Goal: Transaction & Acquisition: Purchase product/service

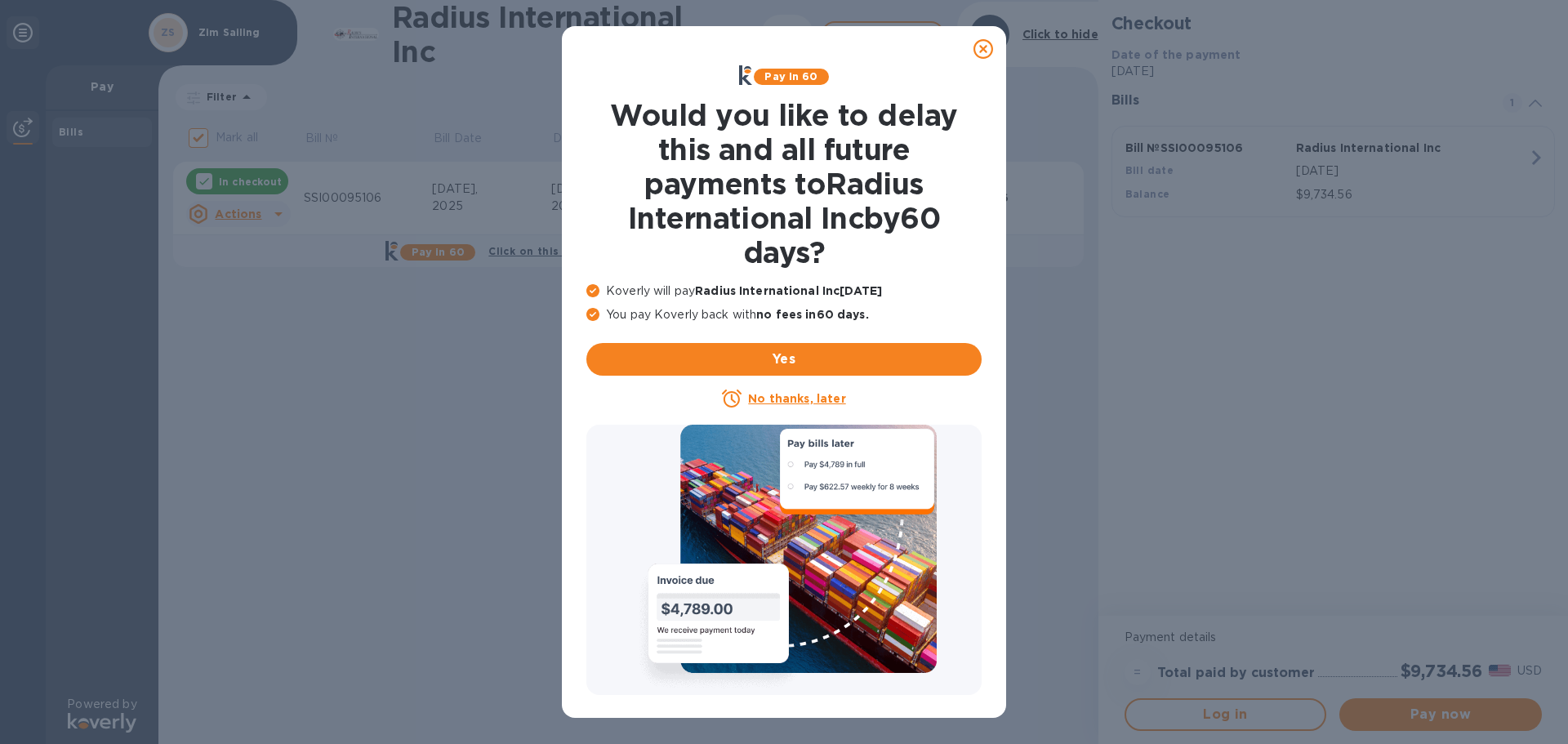
drag, startPoint x: 828, startPoint y: 401, endPoint x: 1158, endPoint y: 301, distance: 344.8
click at [1158, 301] on div "Pay in 60 Would you like to delay this and all future payments to Radius Intern…" at bounding box center [784, 372] width 1568 height 744
click at [982, 45] on icon at bounding box center [983, 49] width 19 height 19
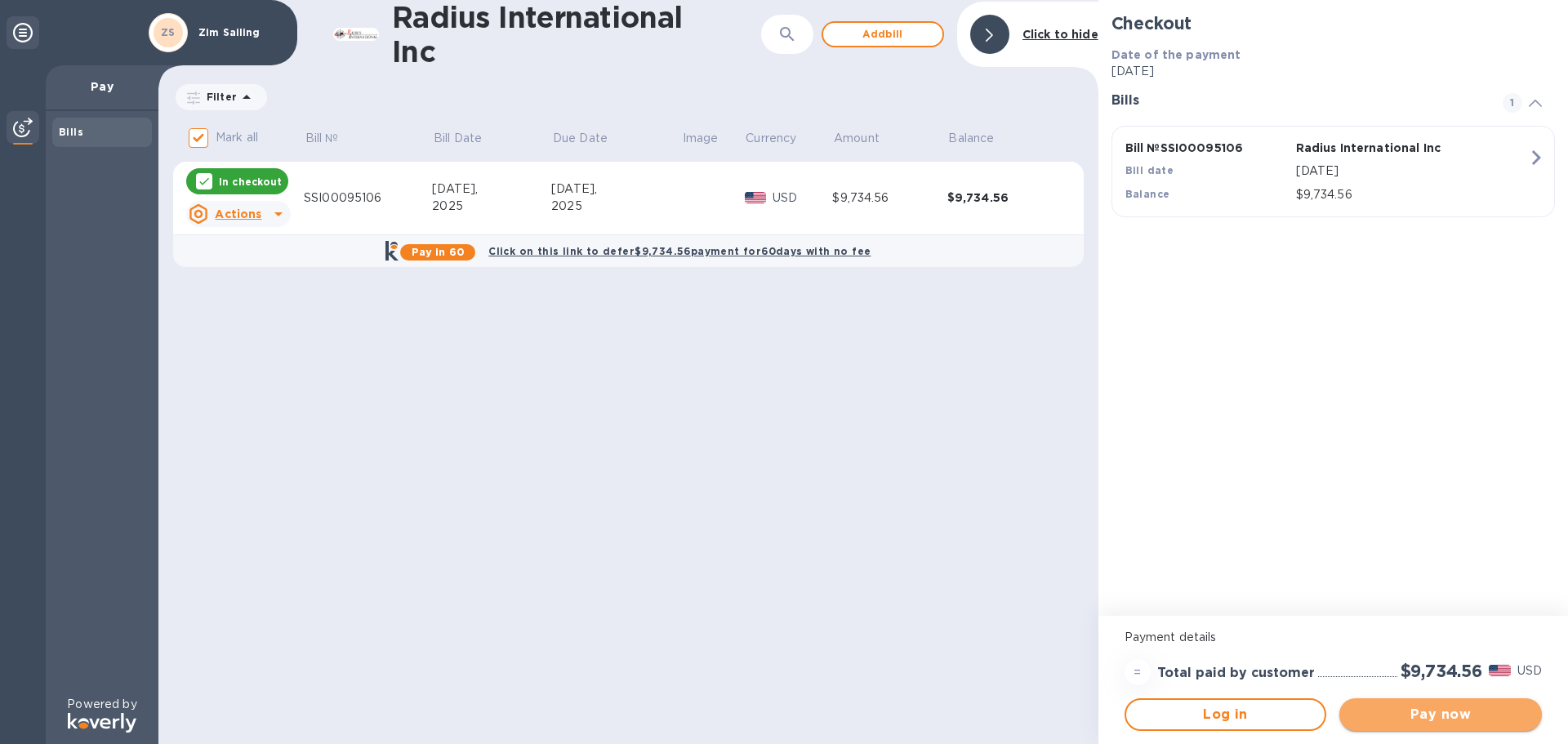
click at [1475, 717] on span "Pay now" at bounding box center [1440, 715] width 176 height 19
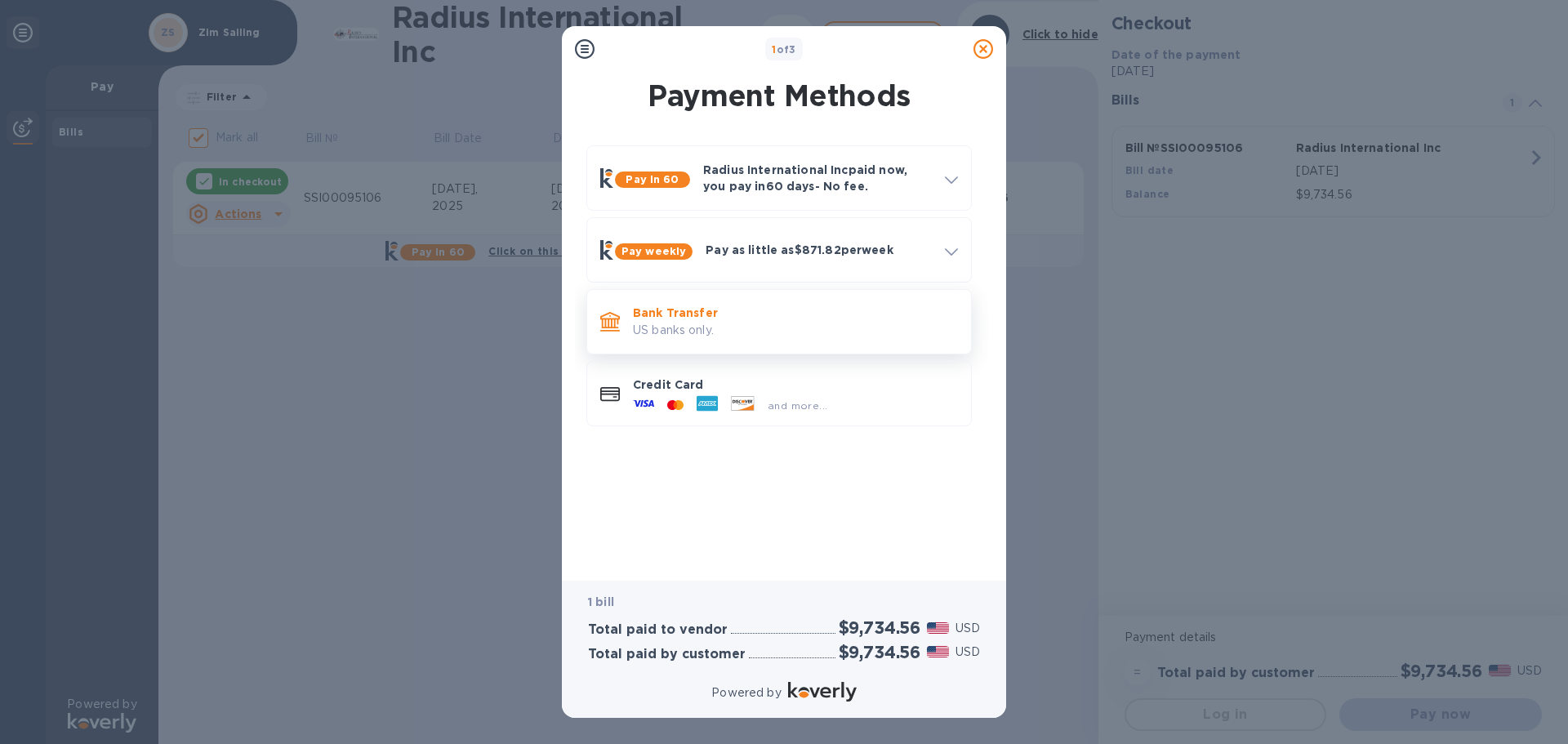
click at [790, 331] on p "US banks only." at bounding box center [795, 330] width 325 height 17
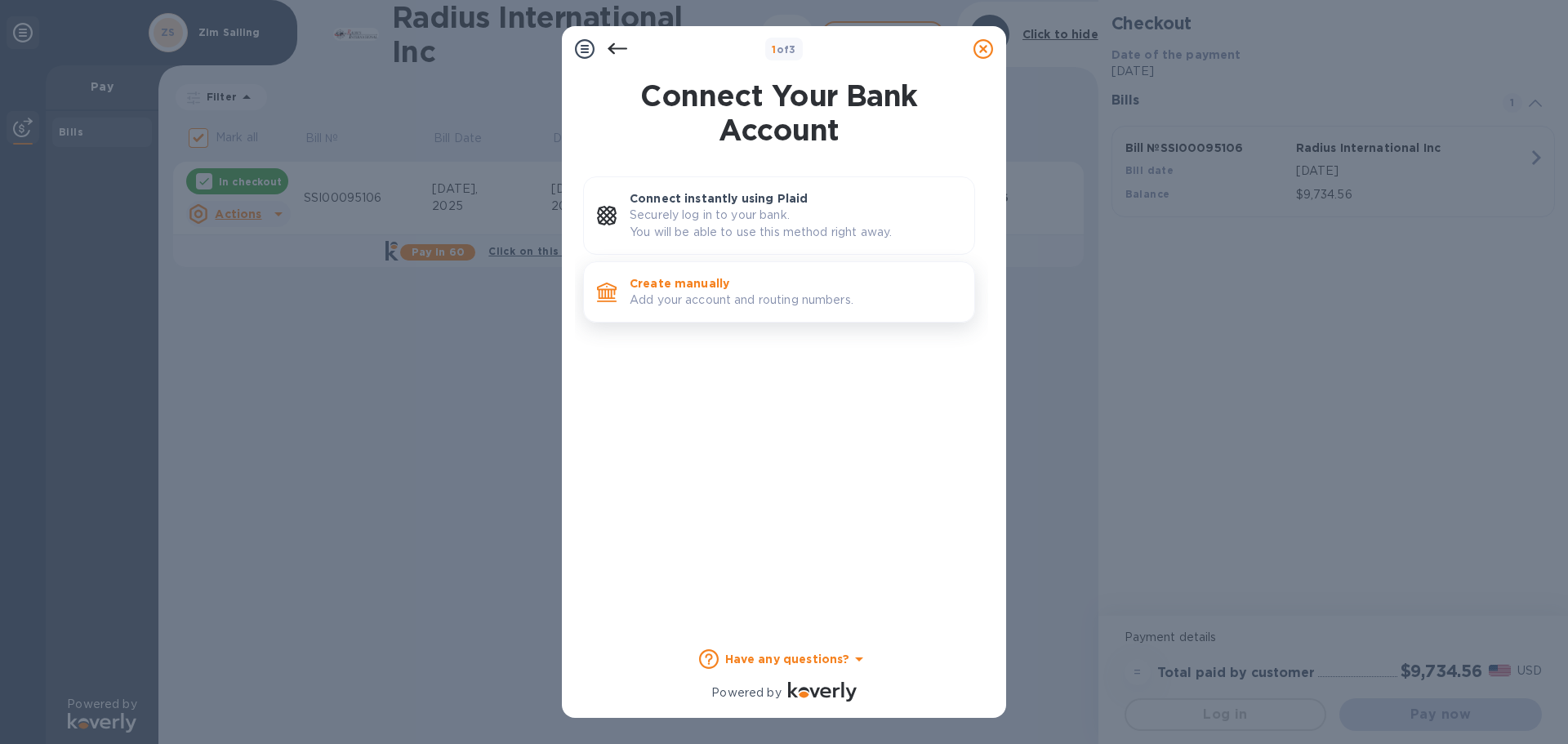
click at [702, 316] on div "Create manually Add your account and routing numbers." at bounding box center [795, 291] width 345 height 46
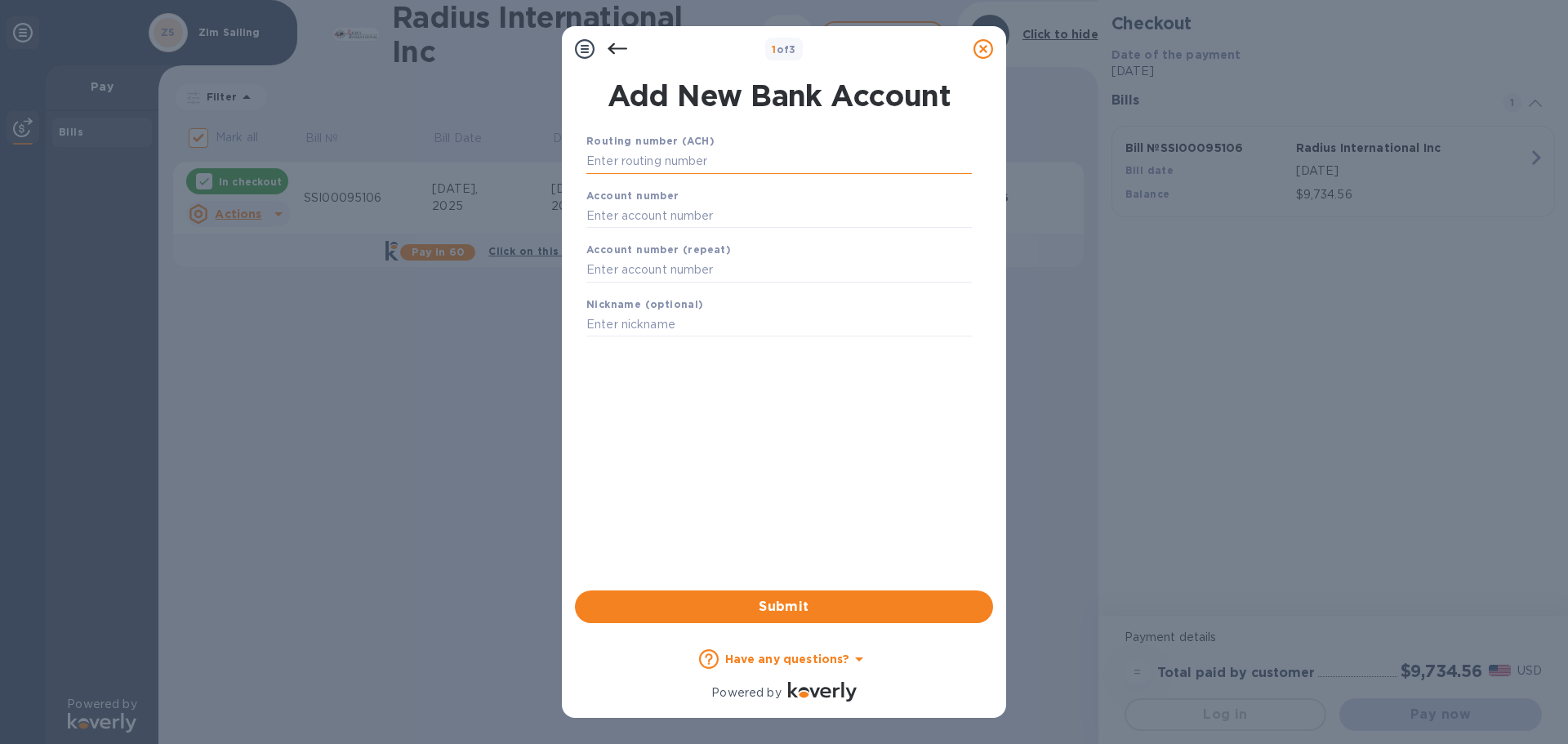
click at [698, 165] on input "text" at bounding box center [779, 161] width 385 height 24
type input "011500120"
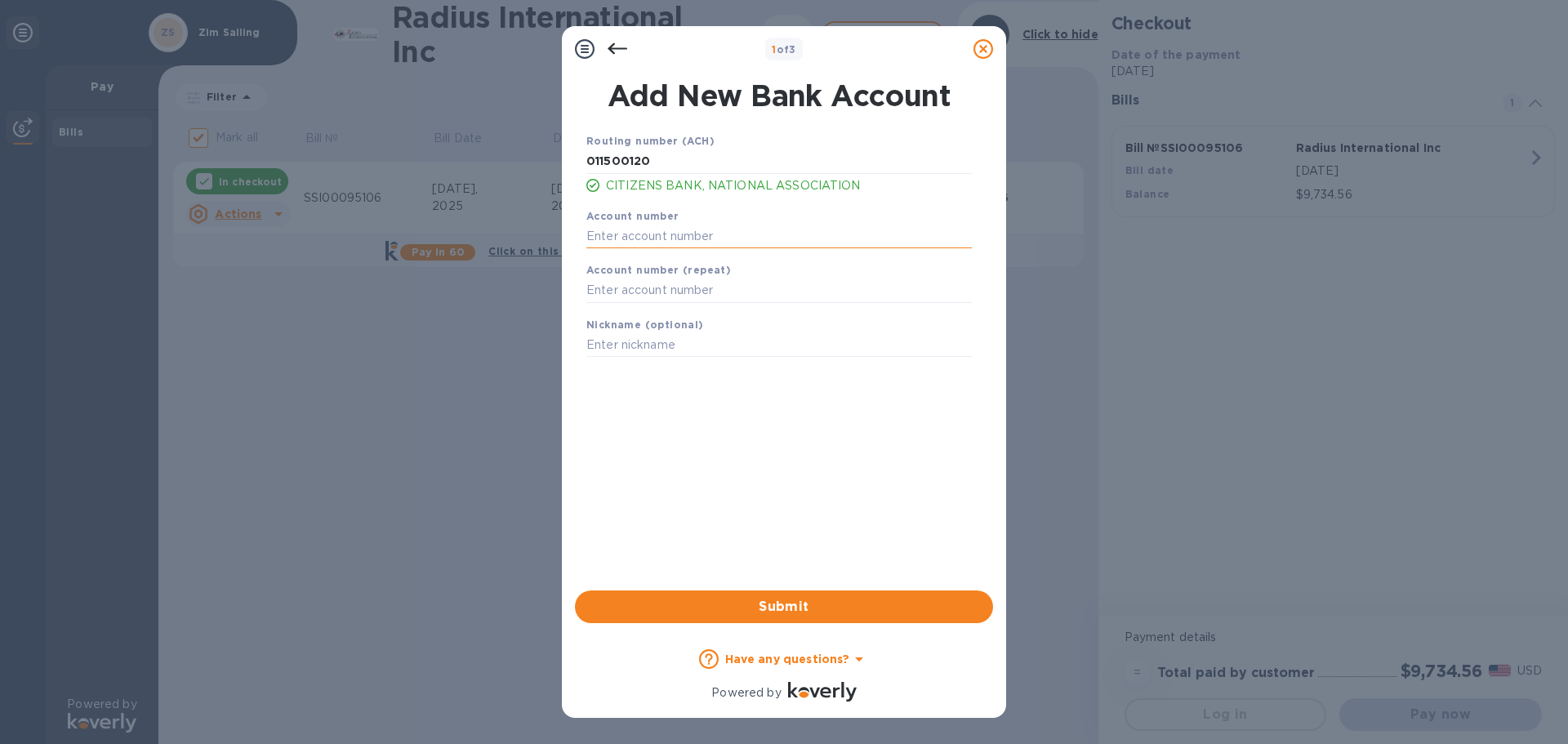
click at [678, 238] on input "text" at bounding box center [779, 236] width 385 height 24
type input "29001315"
click at [650, 296] on input "text" at bounding box center [779, 291] width 385 height 24
type input "29001315"
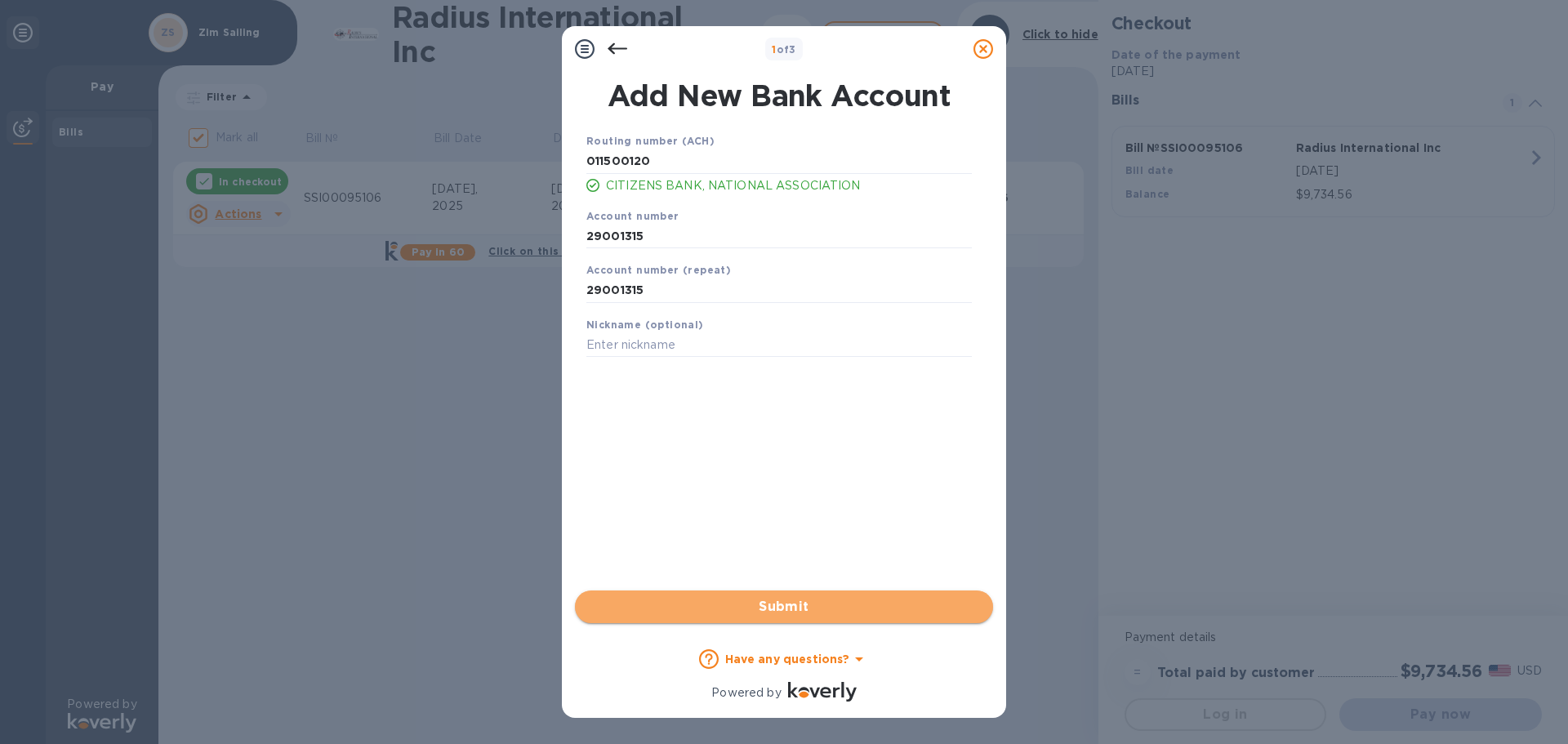
click at [682, 605] on span "Submit" at bounding box center [783, 606] width 392 height 19
